Goal: Task Accomplishment & Management: Complete application form

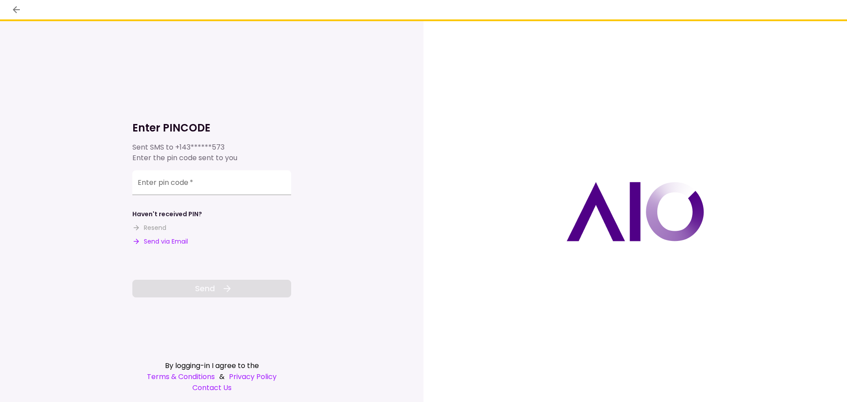
click at [182, 238] on button "Send via Email" at bounding box center [160, 241] width 56 height 9
click at [214, 189] on input "Enter pin code   *" at bounding box center [211, 184] width 159 height 25
paste input "******"
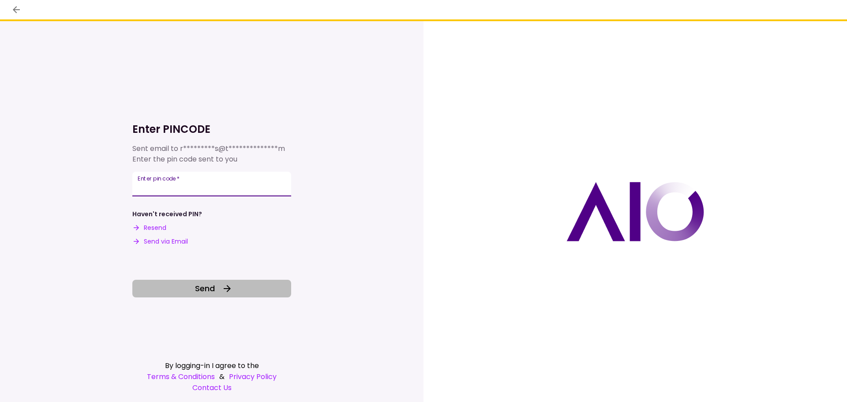
type input "******"
click at [209, 284] on span "Send" at bounding box center [205, 288] width 20 height 12
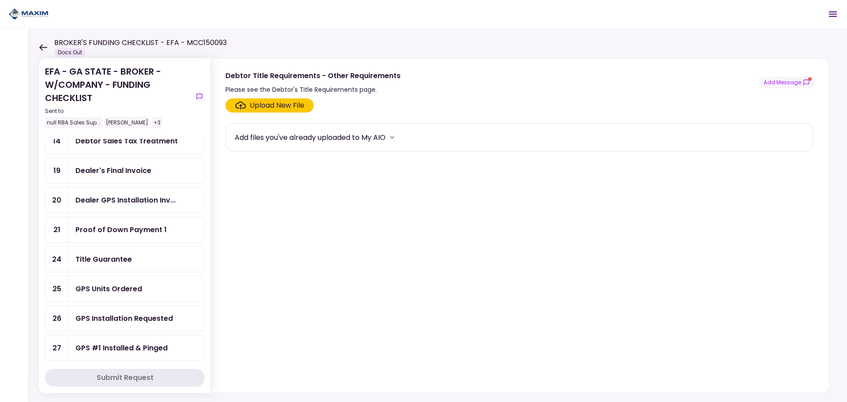
scroll to position [265, 0]
click at [136, 263] on div "Title Guarantee" at bounding box center [136, 259] width 122 height 11
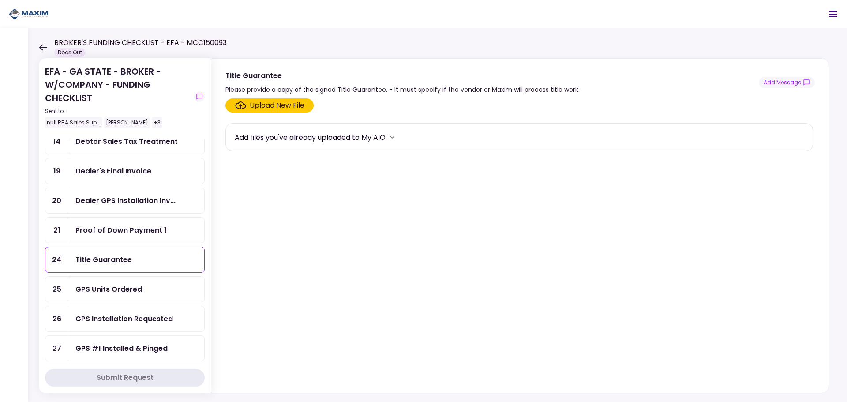
click at [283, 104] on div "Upload New File" at bounding box center [277, 105] width 55 height 11
click at [0, 0] on input "Upload New File" at bounding box center [0, 0] width 0 height 0
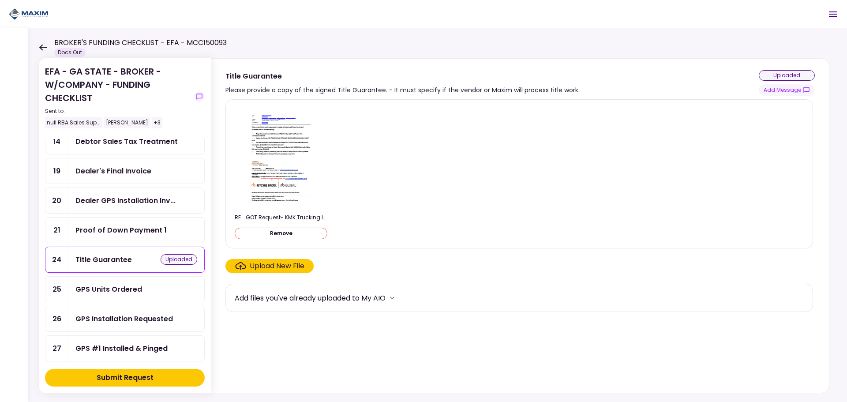
click at [119, 377] on div "Submit Request" at bounding box center [125, 377] width 57 height 11
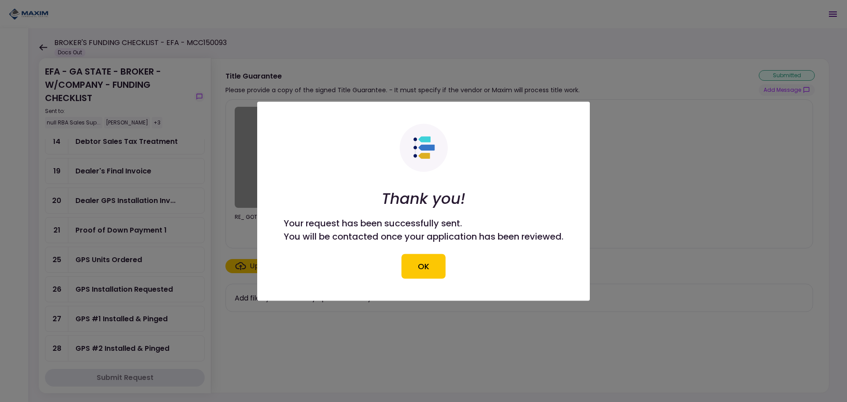
click at [620, 238] on div at bounding box center [423, 201] width 847 height 402
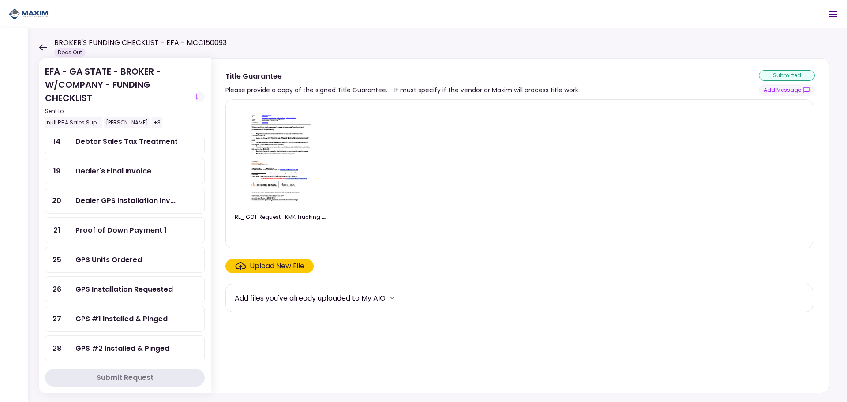
click at [141, 292] on div "GPS Installation Requested" at bounding box center [123, 288] width 97 height 11
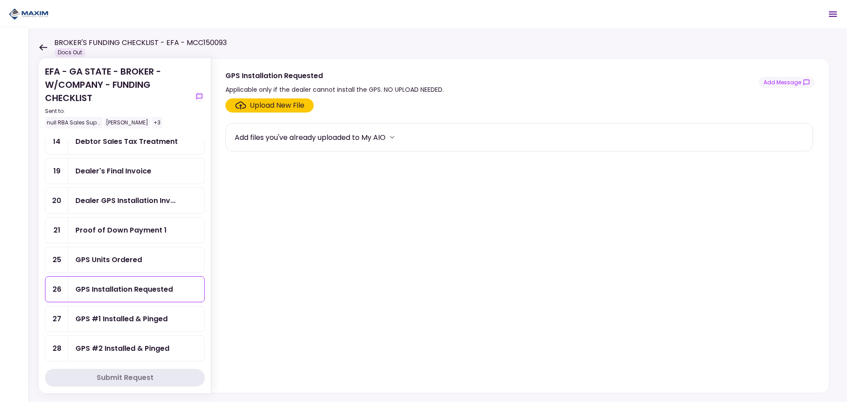
click at [149, 267] on div "GPS Units Ordered" at bounding box center [136, 259] width 136 height 25
click at [40, 47] on icon at bounding box center [43, 47] width 8 height 6
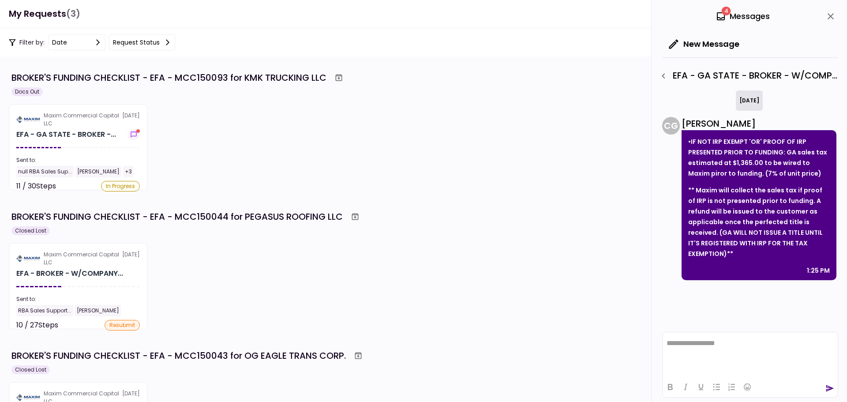
click at [668, 74] on icon "button" at bounding box center [663, 76] width 11 height 11
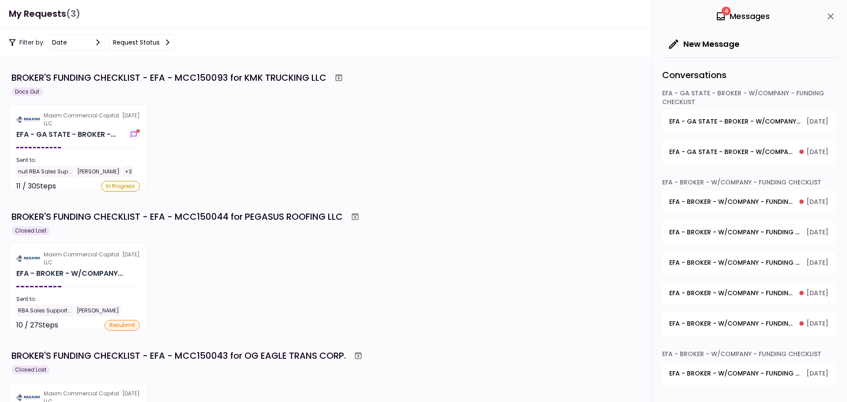
click at [750, 123] on span "EFA - GA STATE - BROKER - W/COMPANY - FUNDING CHECKLIST - Debtor Title Requirem…" at bounding box center [734, 121] width 131 height 9
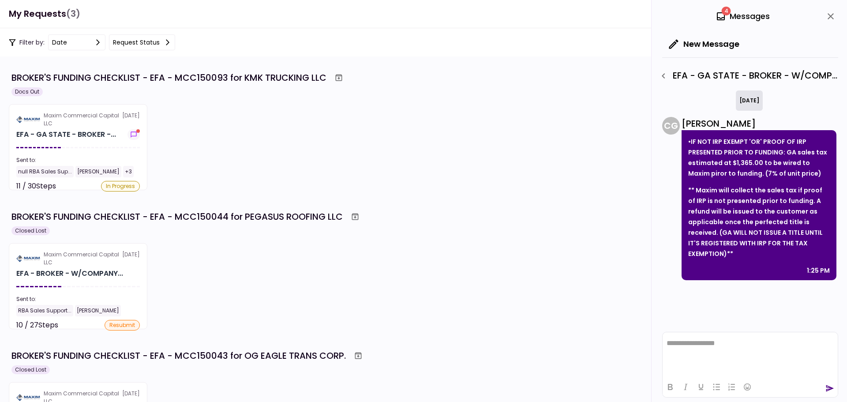
click at [824, 17] on button "close" at bounding box center [830, 16] width 15 height 15
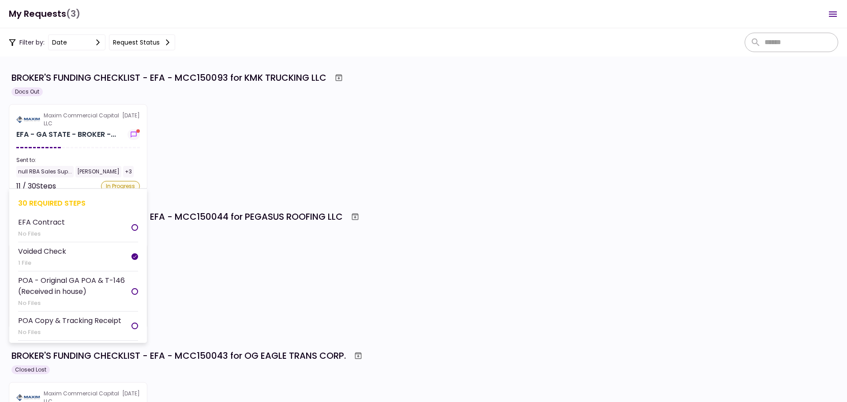
click at [70, 111] on section "Maxim Commercial Capital LLC [DATE] EFA - GA STATE - BROKER -... Sent to: null …" at bounding box center [78, 147] width 138 height 86
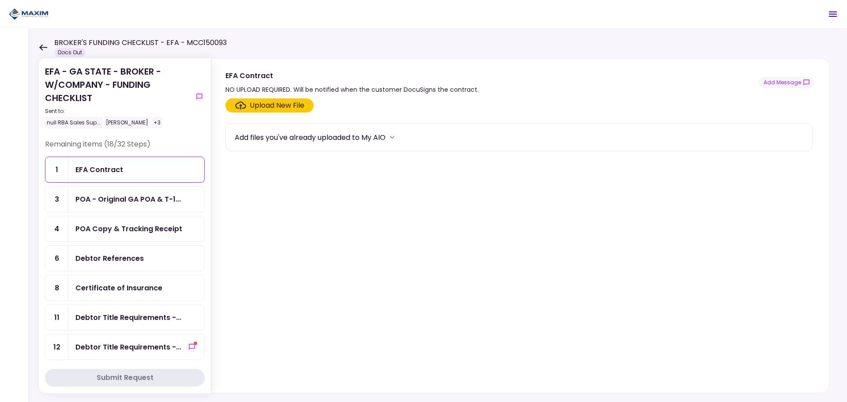
click at [194, 97] on div "EFA - GA STATE - BROKER - W/COMPANY - FUNDING CHECKLIST Sent to: null RBA Sales…" at bounding box center [125, 102] width 160 height 74
click at [198, 96] on icon "show-messages" at bounding box center [199, 96] width 7 height 7
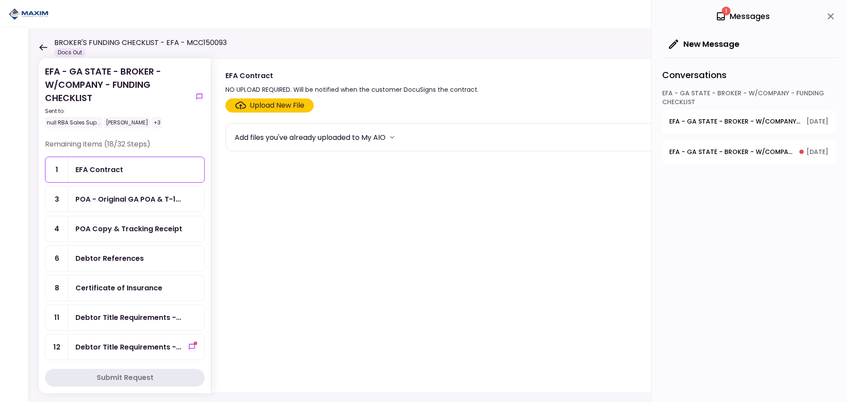
click at [741, 19] on div "1 Messages" at bounding box center [742, 16] width 54 height 13
click at [745, 127] on button "EFA - GA STATE - BROKER - W/COMPANY - FUNDING CHECKLIST - Debtor Title Requirem…" at bounding box center [748, 121] width 173 height 23
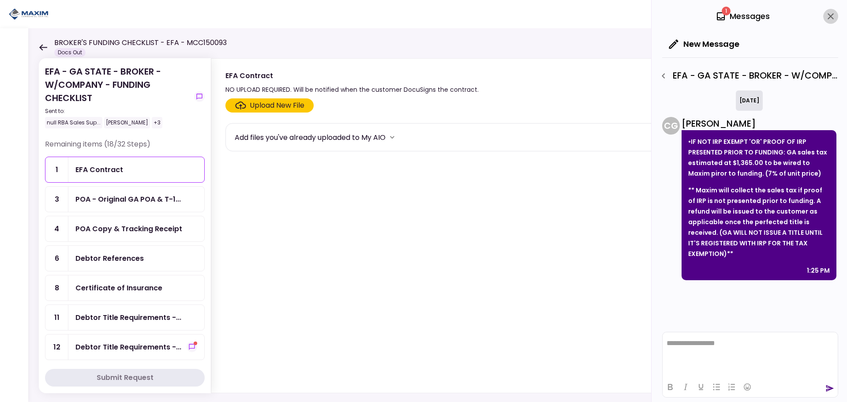
click at [828, 18] on icon "close" at bounding box center [830, 16] width 11 height 11
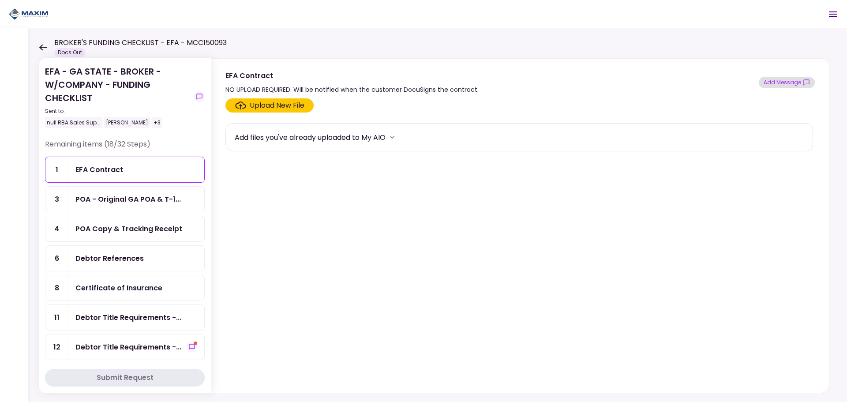
click at [791, 83] on button "Add Message" at bounding box center [786, 82] width 56 height 11
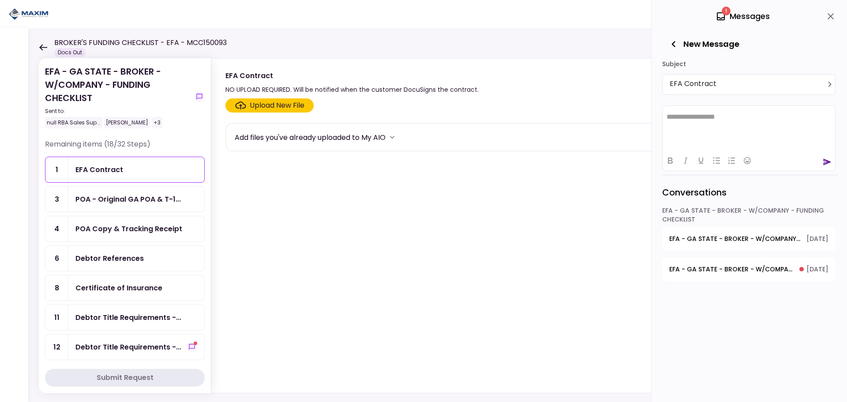
click at [735, 266] on span "EFA - GA STATE - BROKER - W/COMPANY - FUNDING CHECKLIST - Debtor Title Requirem…" at bounding box center [731, 269] width 124 height 9
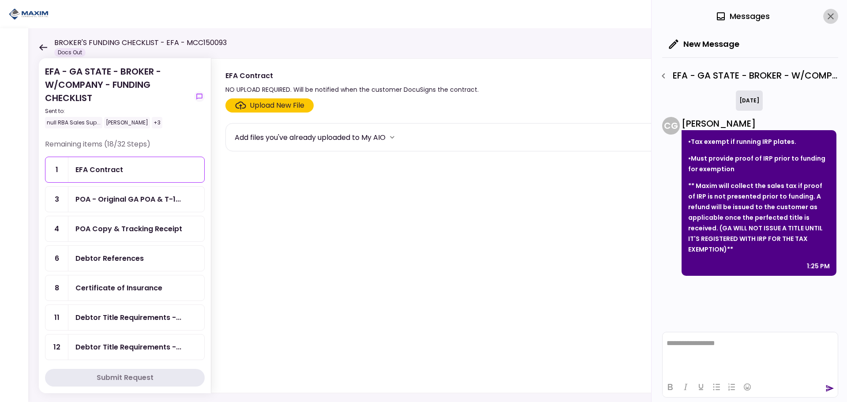
click at [832, 15] on icon "close" at bounding box center [830, 16] width 6 height 6
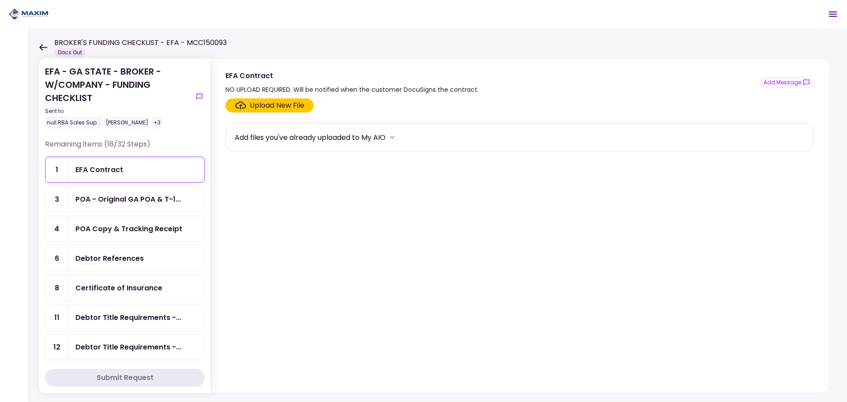
click at [124, 253] on div "Debtor References" at bounding box center [109, 258] width 68 height 11
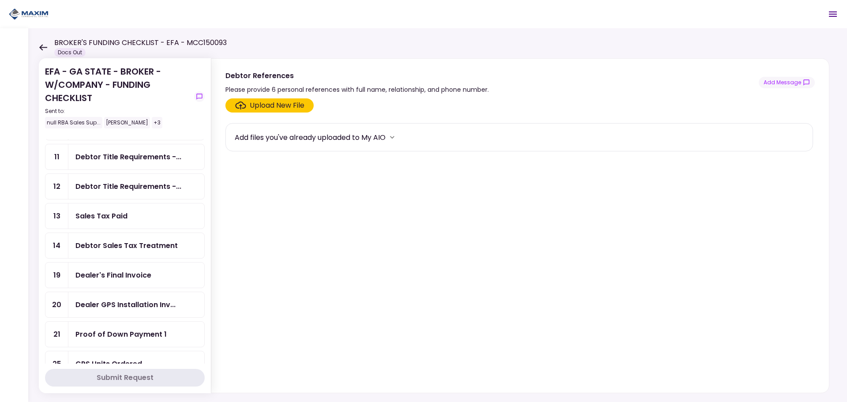
scroll to position [176, 0]
